Goal: Task Accomplishment & Management: Use online tool/utility

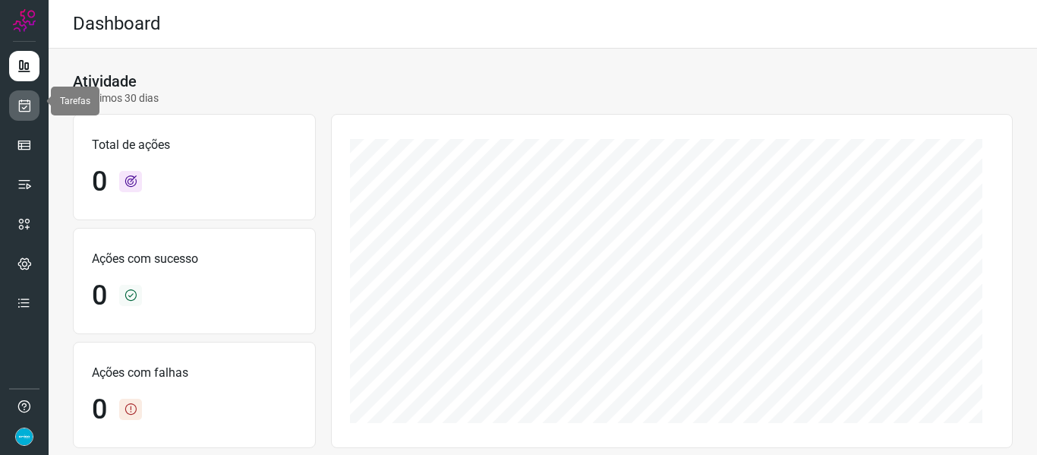
click at [31, 102] on link at bounding box center [24, 105] width 30 height 30
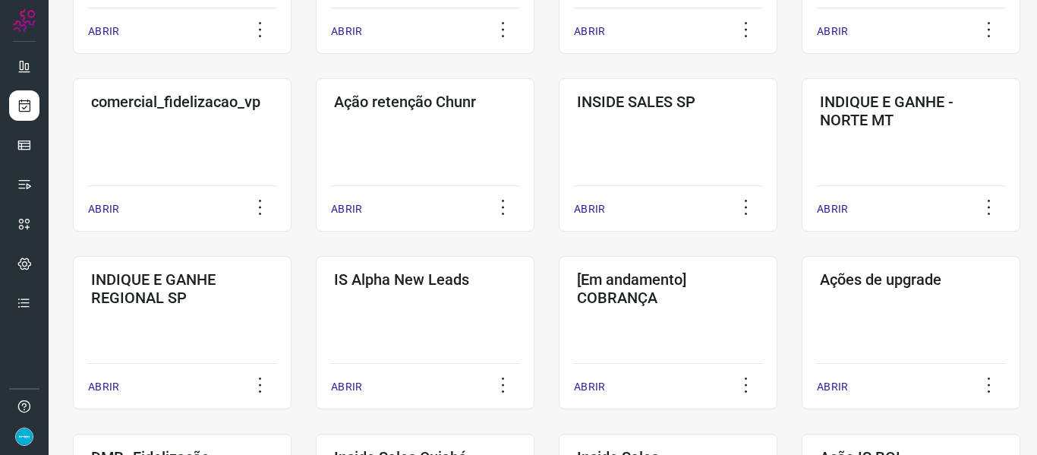
scroll to position [782, 0]
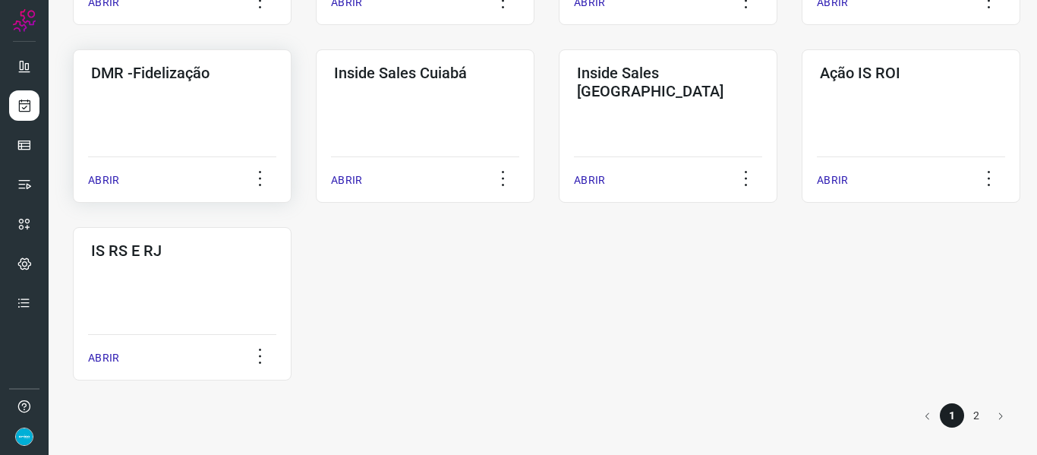
click at [99, 173] on p "ABRIR" at bounding box center [103, 180] width 31 height 16
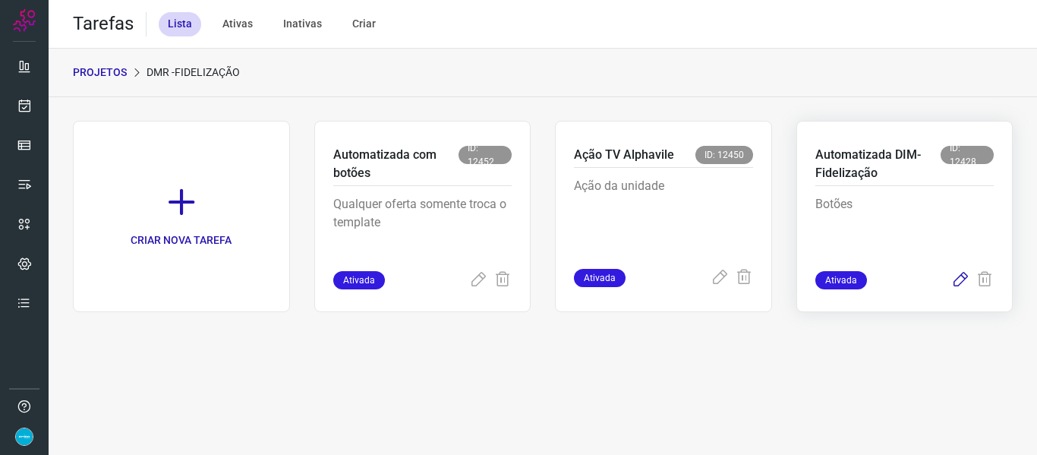
click at [965, 275] on icon at bounding box center [960, 280] width 18 height 18
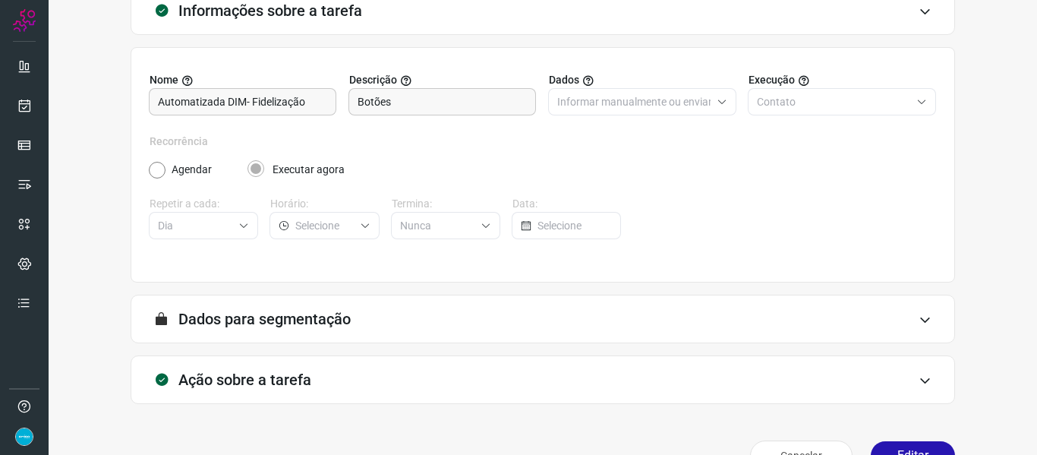
scroll to position [138, 0]
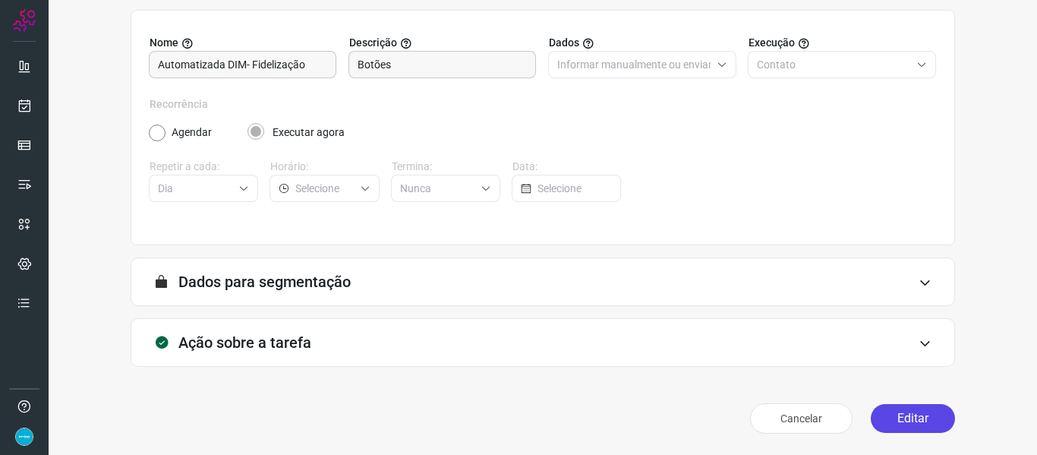
click at [893, 416] on button "Editar" at bounding box center [912, 418] width 84 height 29
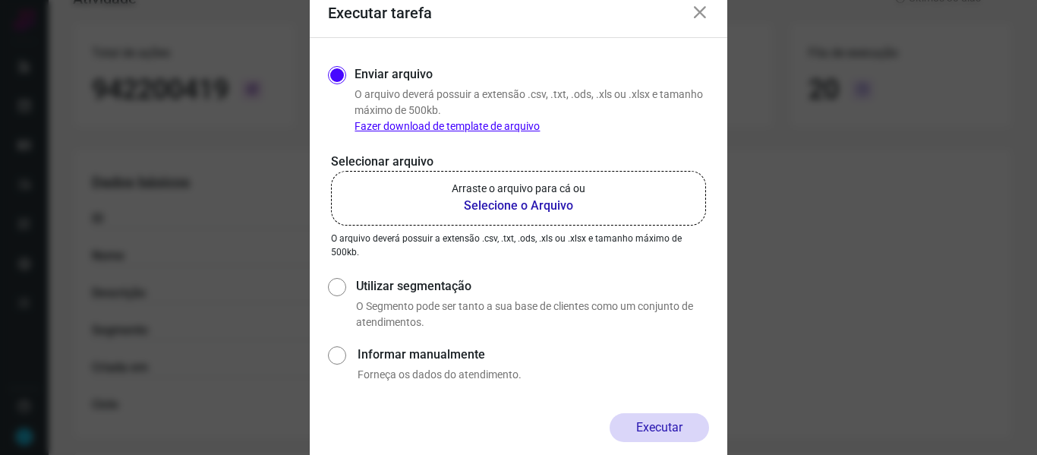
click at [488, 203] on b "Selecione o Arquivo" at bounding box center [519, 206] width 134 height 18
click at [0, 0] on input "Arraste o arquivo para cá ou Selecione o Arquivo" at bounding box center [0, 0] width 0 height 0
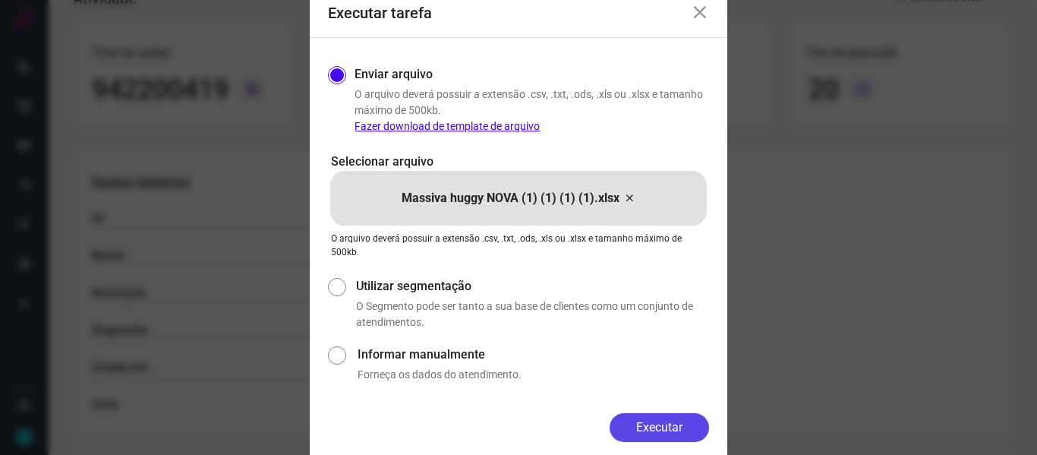
click at [680, 417] on button "Executar" at bounding box center [658, 427] width 99 height 29
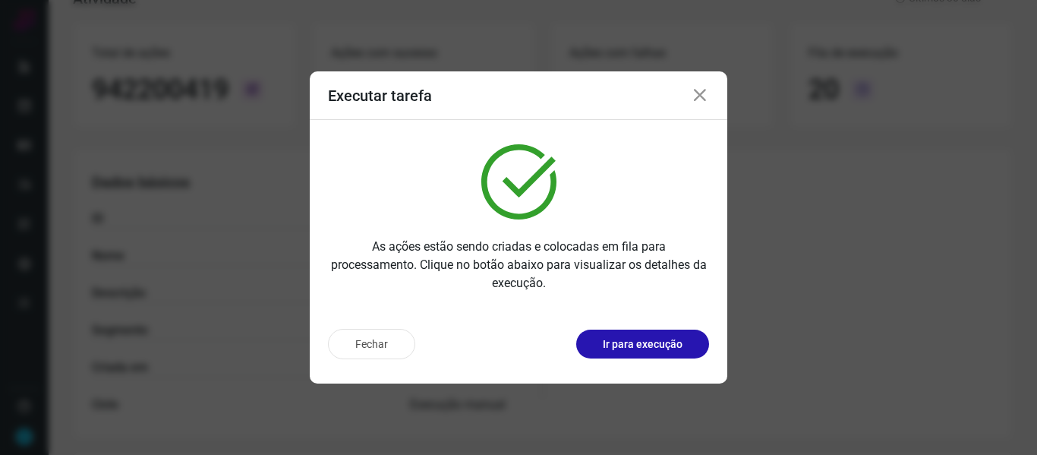
click at [703, 99] on icon at bounding box center [700, 96] width 18 height 18
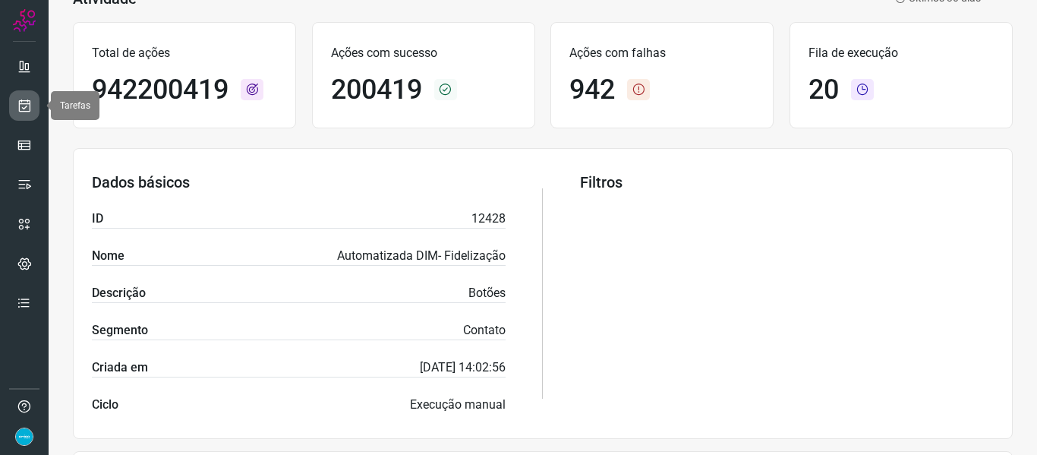
click at [27, 101] on icon at bounding box center [25, 105] width 16 height 15
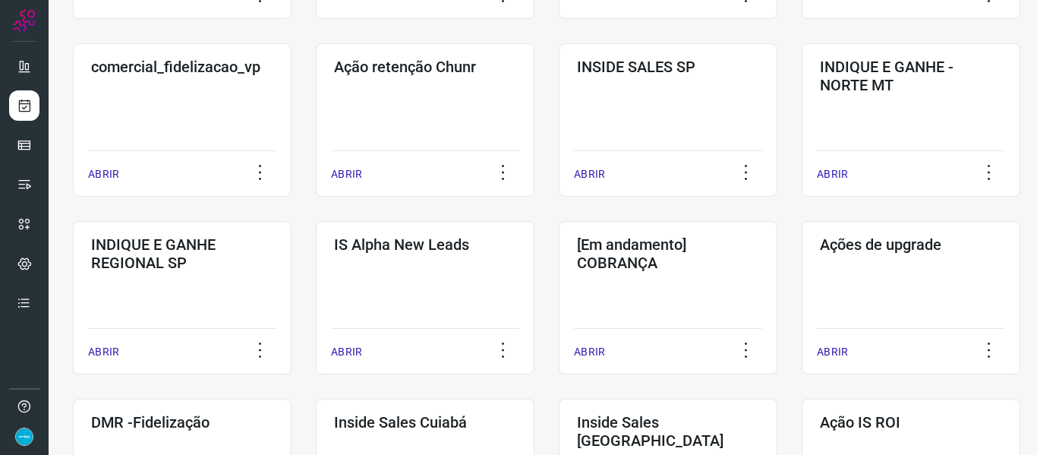
scroll to position [782, 0]
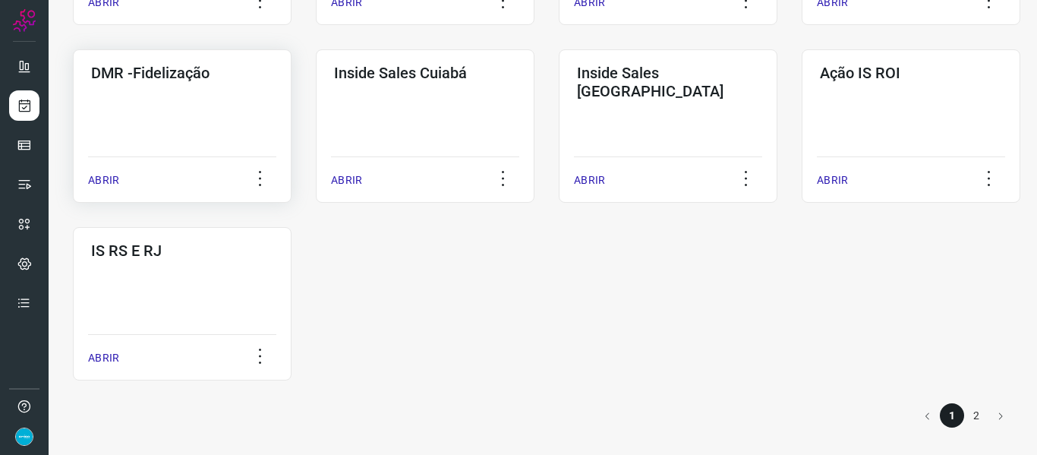
click at [100, 187] on p "ABRIR" at bounding box center [103, 180] width 31 height 16
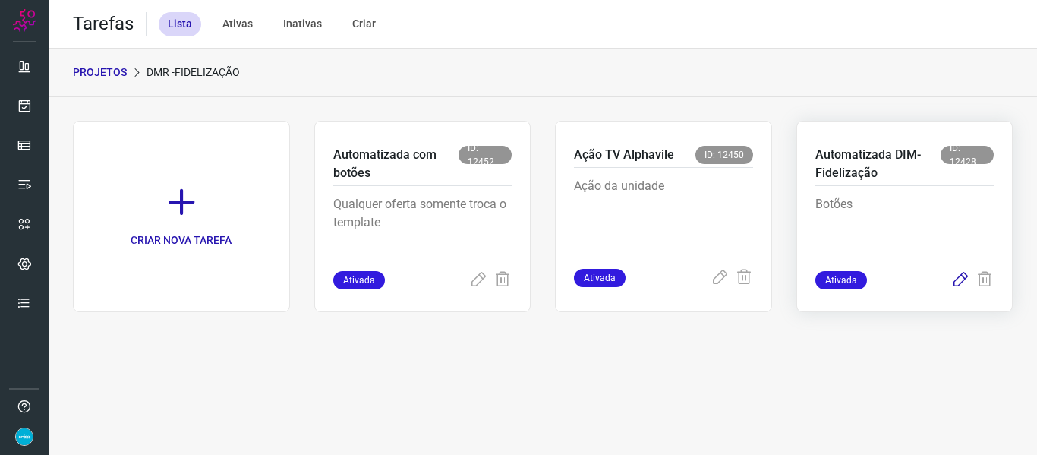
click at [967, 275] on icon at bounding box center [960, 280] width 18 height 18
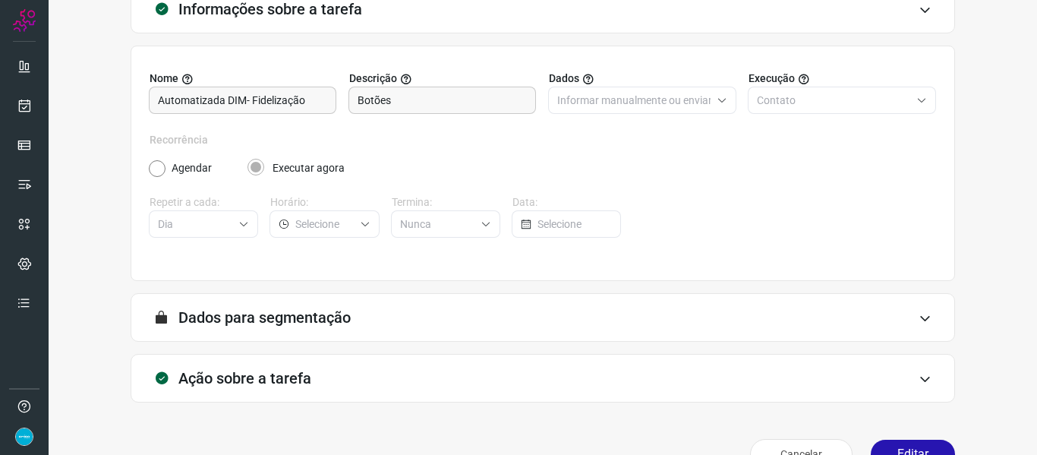
scroll to position [138, 0]
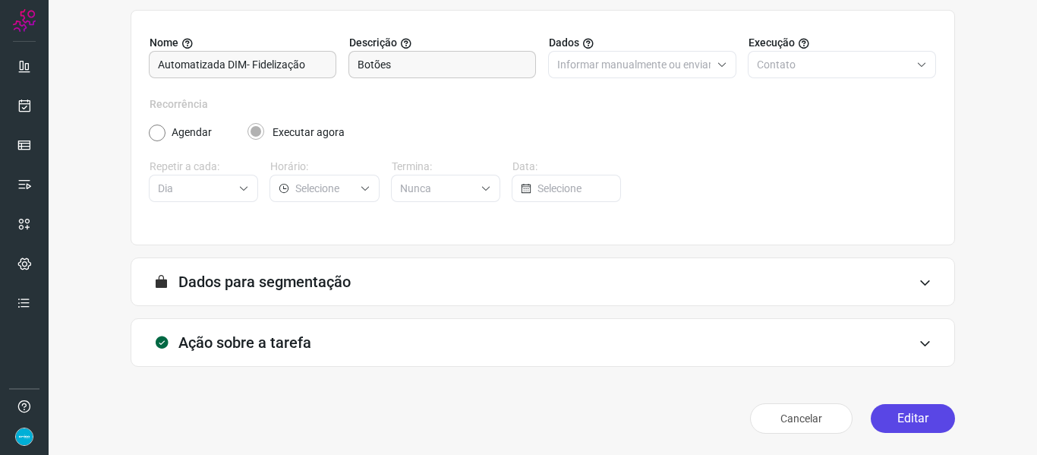
click at [931, 411] on button "Editar" at bounding box center [912, 418] width 84 height 29
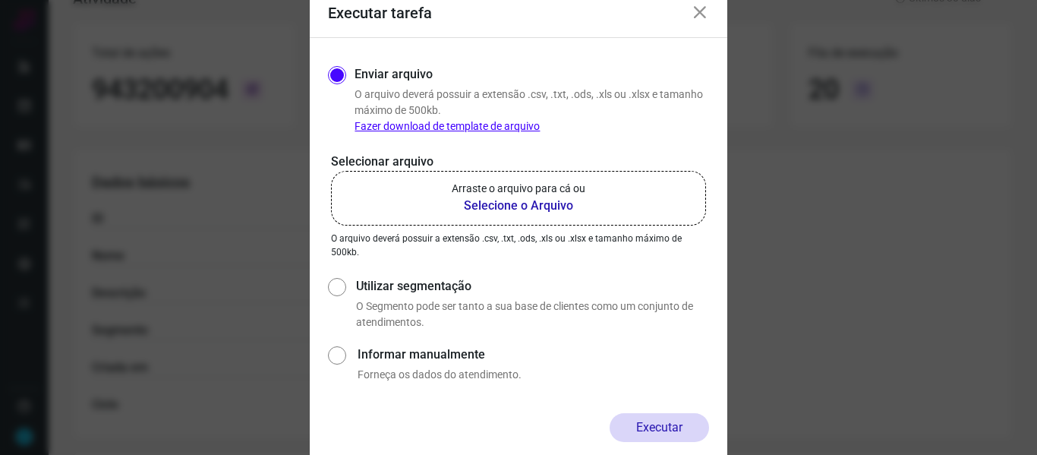
click at [536, 206] on b "Selecione o Arquivo" at bounding box center [519, 206] width 134 height 18
click at [0, 0] on input "Arraste o arquivo para cá ou Selecione o Arquivo" at bounding box center [0, 0] width 0 height 0
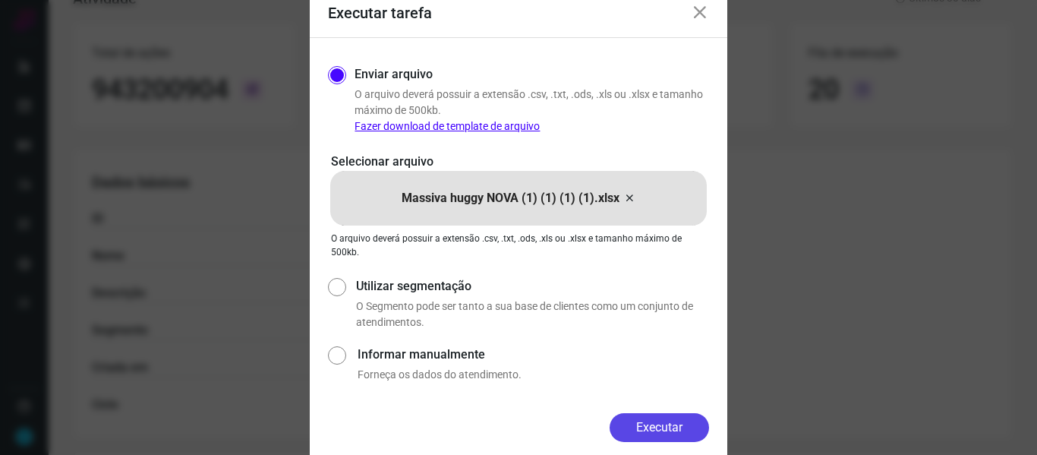
click at [676, 422] on button "Executar" at bounding box center [658, 427] width 99 height 29
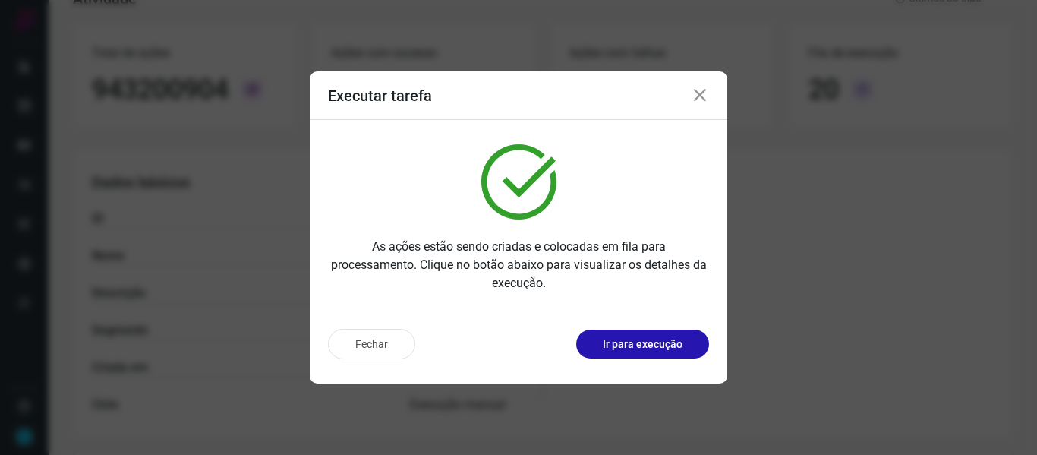
click at [698, 104] on icon at bounding box center [700, 96] width 18 height 18
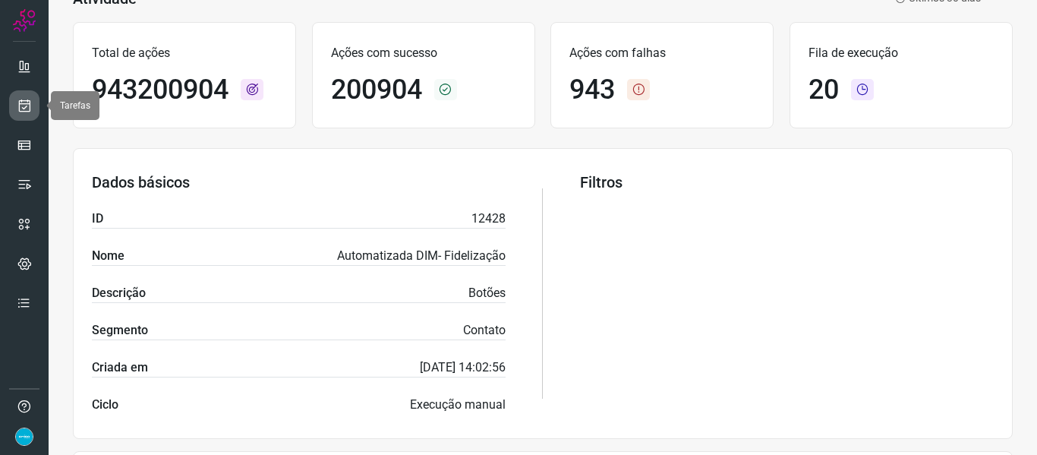
click at [21, 112] on icon at bounding box center [25, 105] width 16 height 15
